Goal: Obtain resource: Download file/media

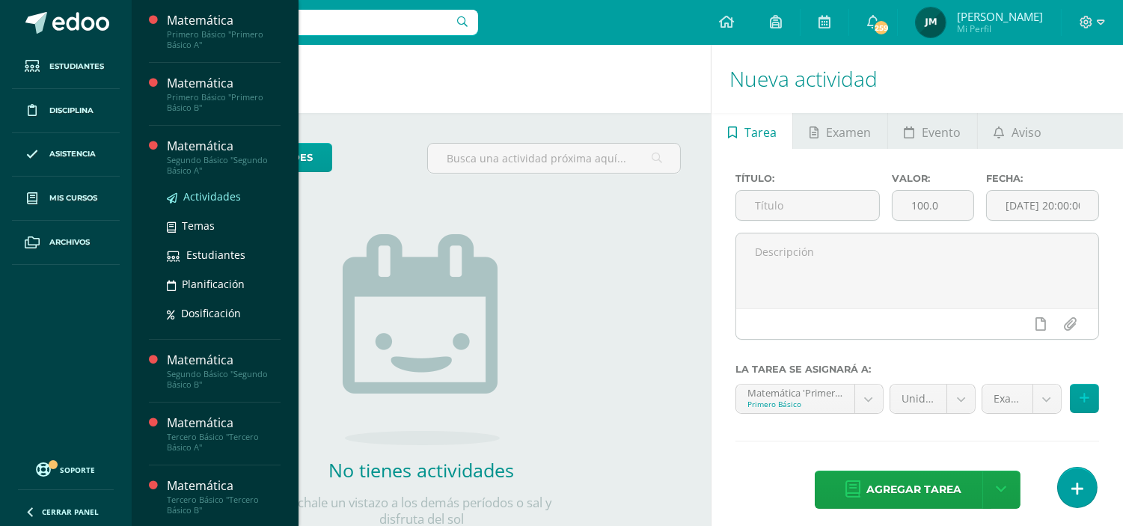
click at [196, 197] on span "Actividades" at bounding box center [212, 196] width 58 height 14
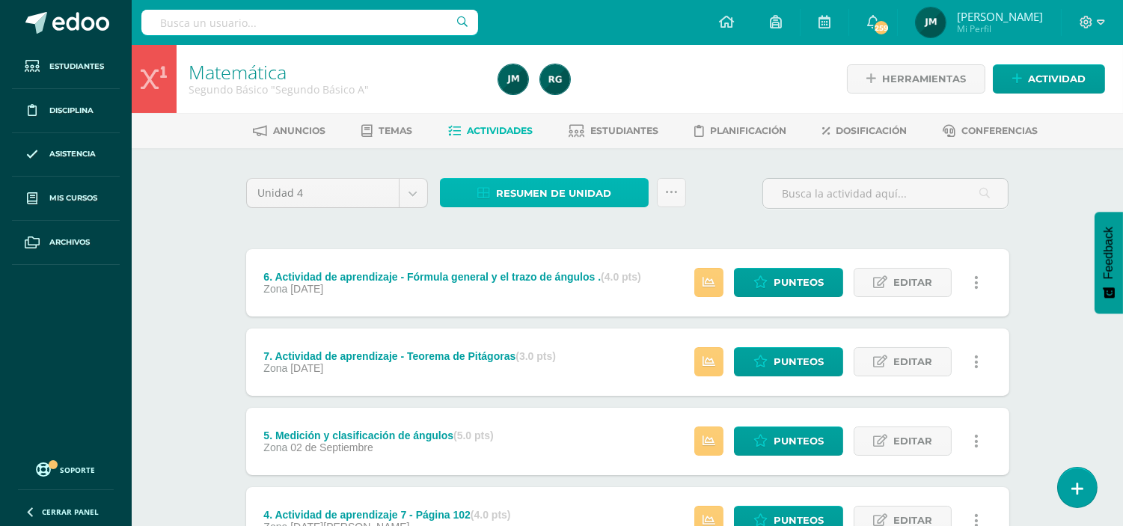
click at [538, 187] on span "Resumen de unidad" at bounding box center [553, 193] width 115 height 28
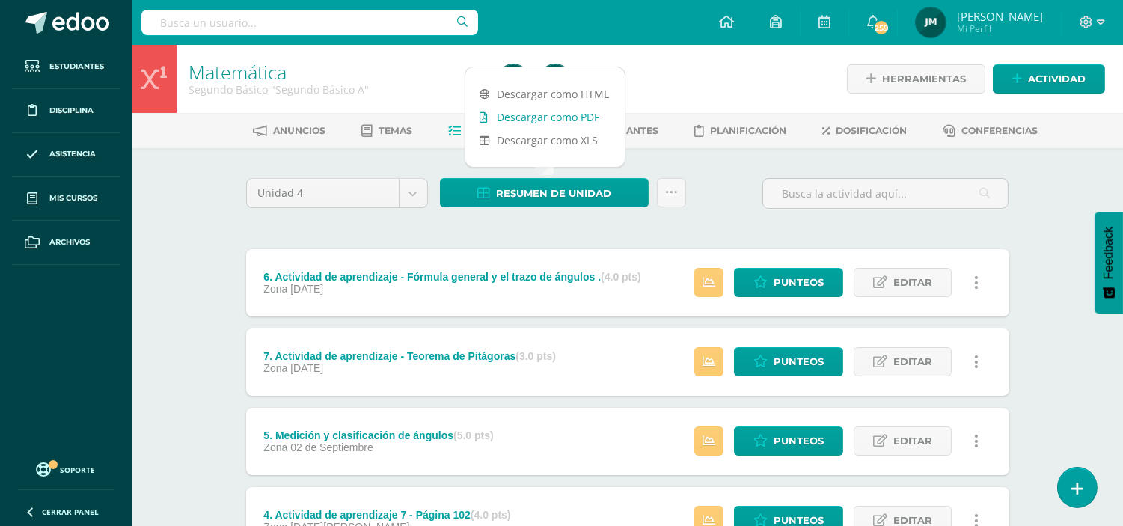
click at [550, 114] on link "Descargar como PDF" at bounding box center [544, 116] width 159 height 23
